Goal: Information Seeking & Learning: Learn about a topic

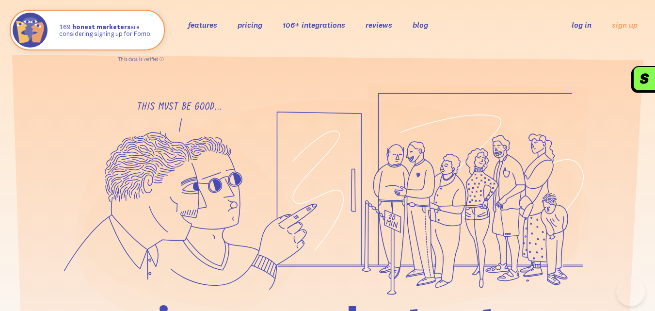
click at [253, 30] on li "pricing" at bounding box center [249, 24] width 25 height 11
click at [252, 27] on link "pricing" at bounding box center [249, 25] width 25 height 10
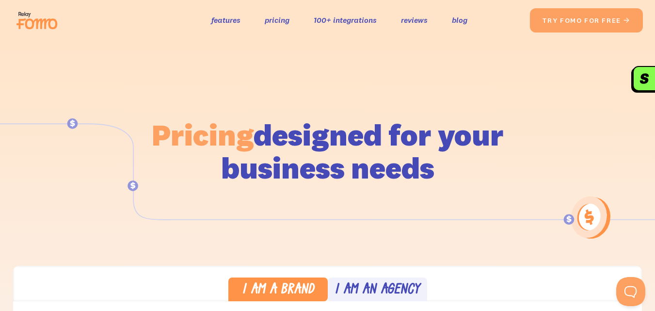
click at [278, 28] on div "the original social proof app features pricing 100+ integrations reviews blog S…" at bounding box center [271, 20] width 517 height 31
click at [276, 24] on link "pricing" at bounding box center [277, 20] width 25 height 14
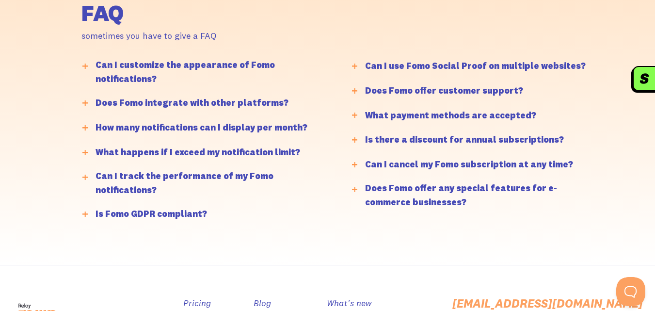
scroll to position [2336, 0]
